Goal: Find specific page/section: Find specific page/section

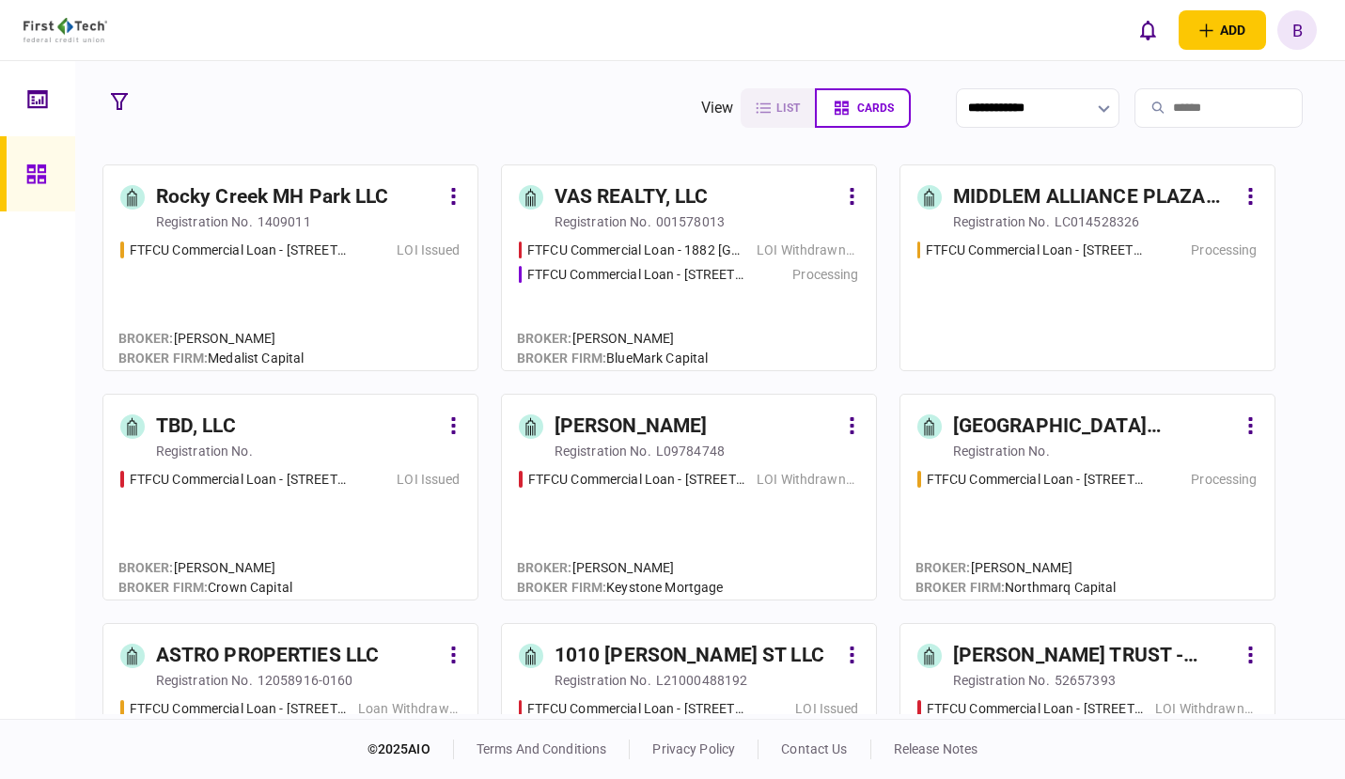
click at [1155, 105] on input "search" at bounding box center [1218, 107] width 168 height 39
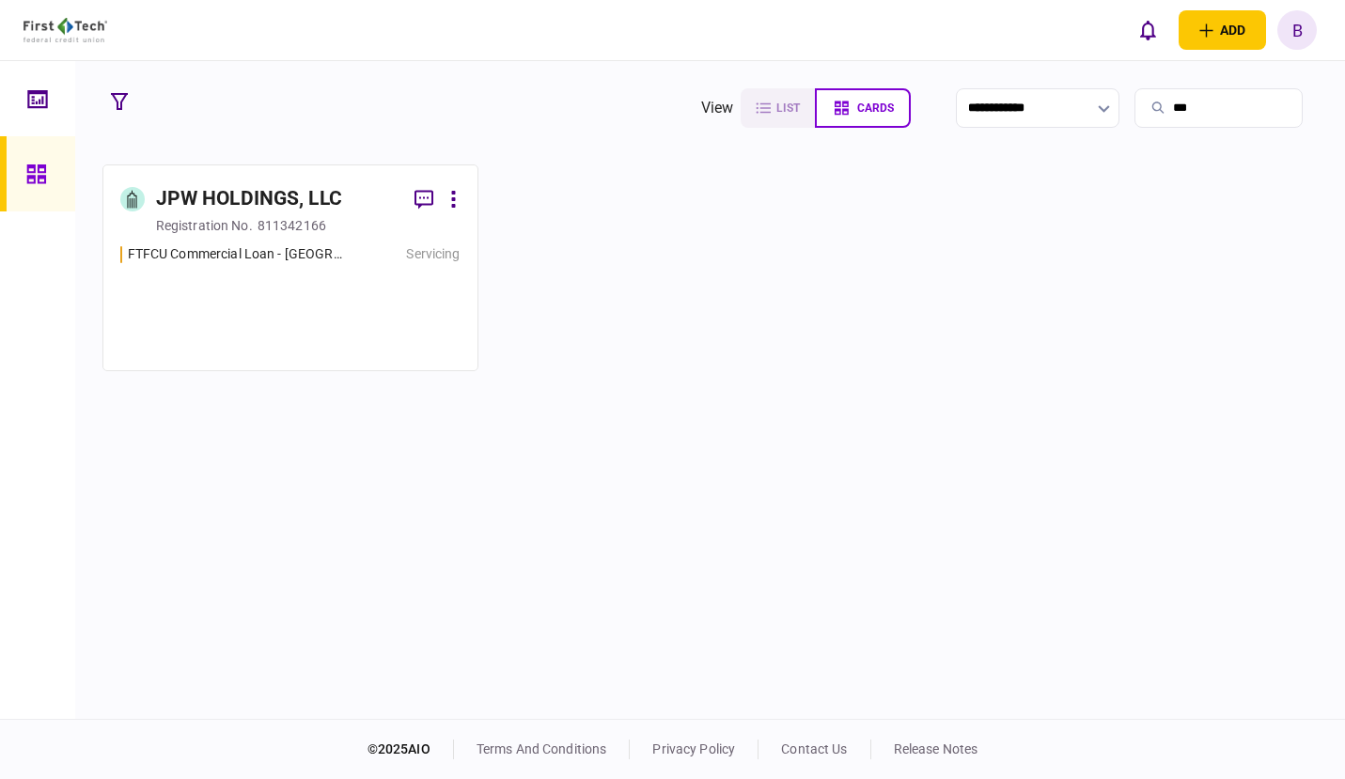
type input "***"
click at [227, 204] on div "JPW HOLDINGS, LLC" at bounding box center [249, 199] width 186 height 30
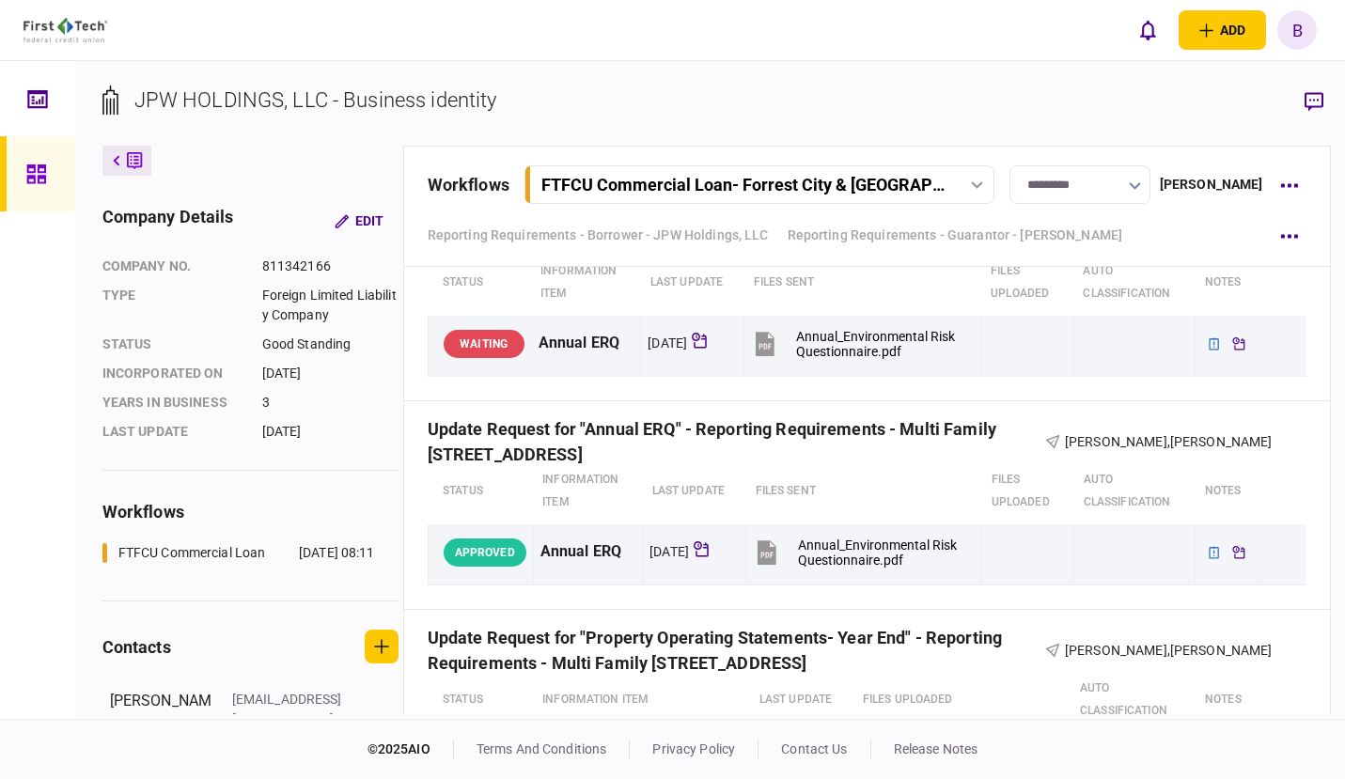
scroll to position [11277, 0]
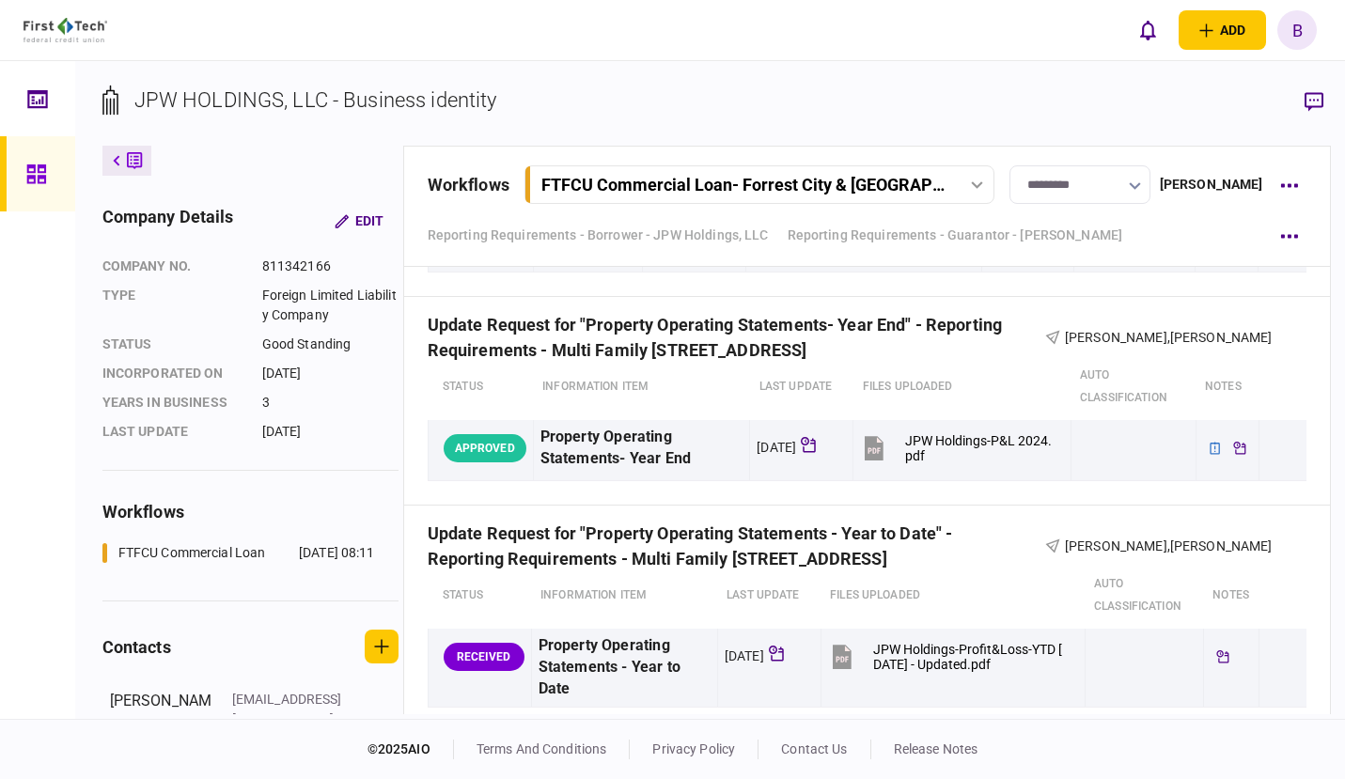
click at [765, 43] on icon at bounding box center [765, 31] width 19 height 24
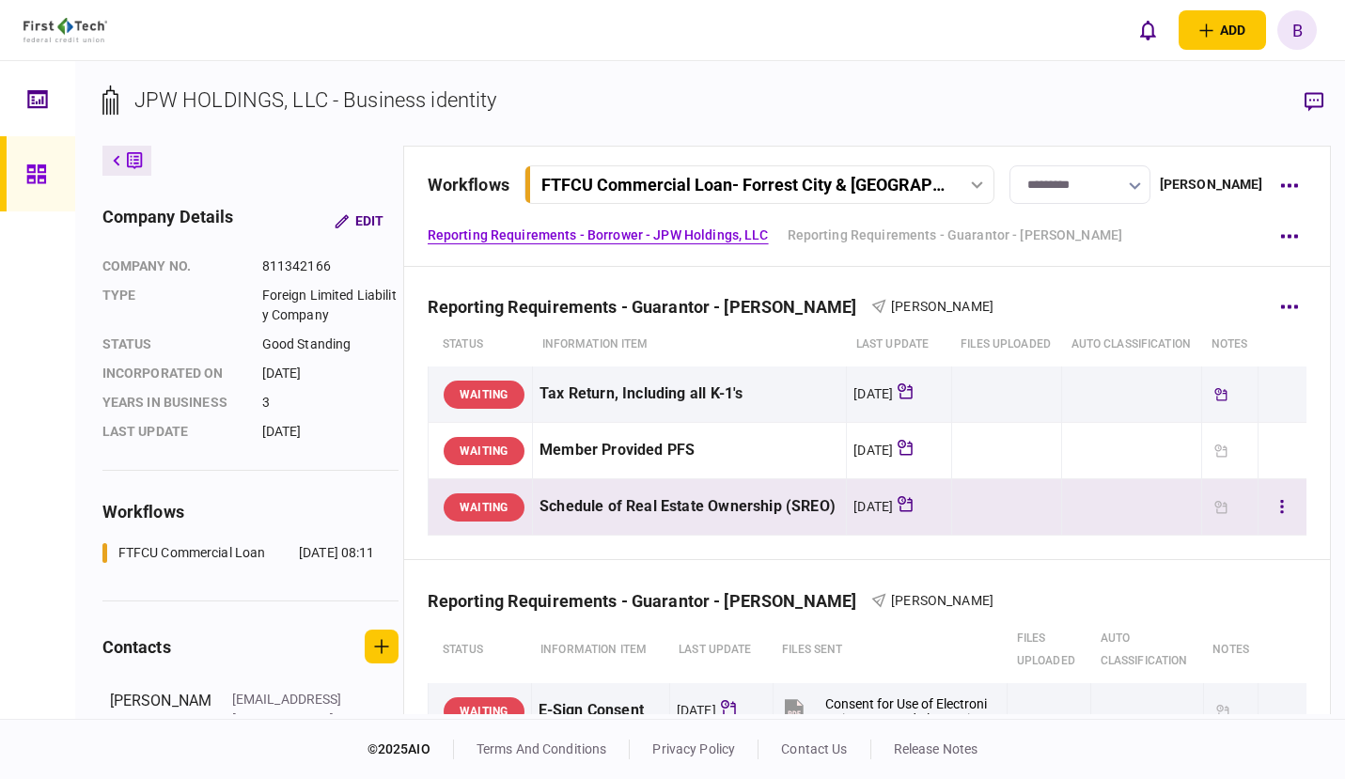
scroll to position [313, 0]
